Goal: Information Seeking & Learning: Learn about a topic

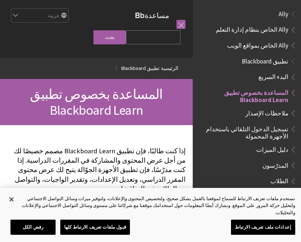
scroll to position [75, 0]
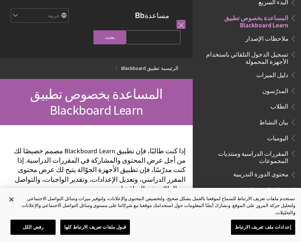
click at [280, 102] on span "الطلاب" at bounding box center [279, 106] width 18 height 10
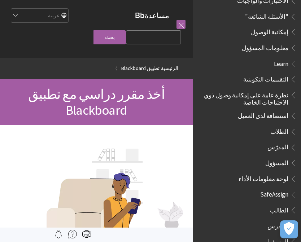
scroll to position [405, 0]
click at [283, 126] on span "الطلاب" at bounding box center [279, 131] width 18 height 10
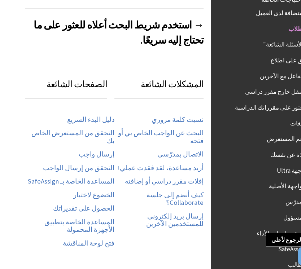
scroll to position [294, 0]
